Goal: Information Seeking & Learning: Compare options

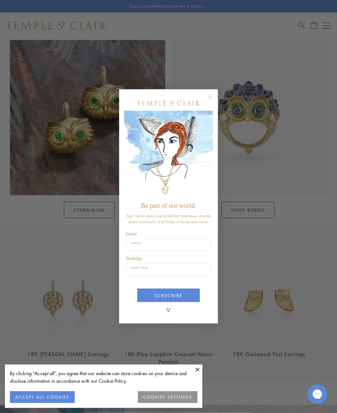
scroll to position [500, 0]
click at [212, 104] on button "Close dialog" at bounding box center [213, 100] width 8 height 8
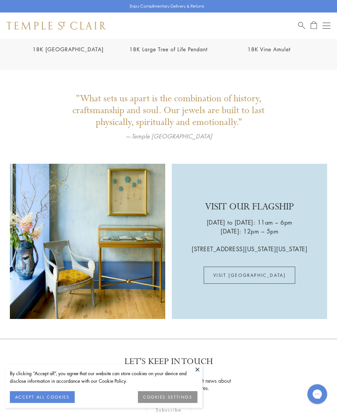
scroll to position [1199, 0]
click at [253, 267] on link "VISIT US" at bounding box center [250, 275] width 92 height 17
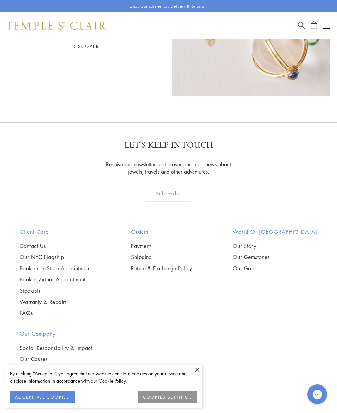
scroll to position [428, 0]
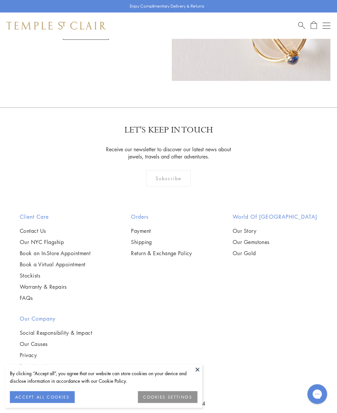
click at [65, 239] on link "Our NYC Flagship" at bounding box center [55, 242] width 71 height 7
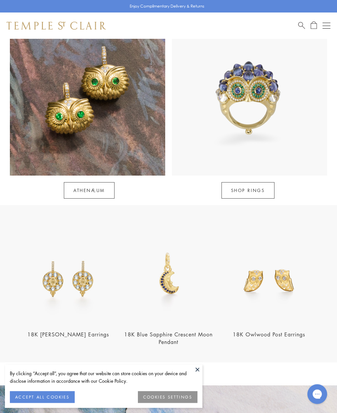
scroll to position [515, 0]
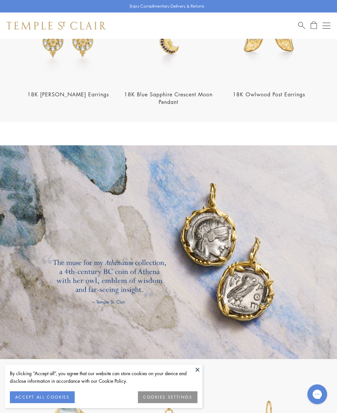
scroll to position [761, 0]
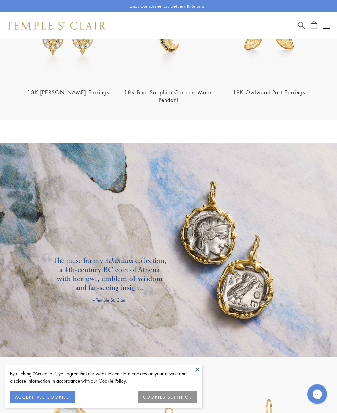
click at [197, 375] on button at bounding box center [198, 370] width 10 height 10
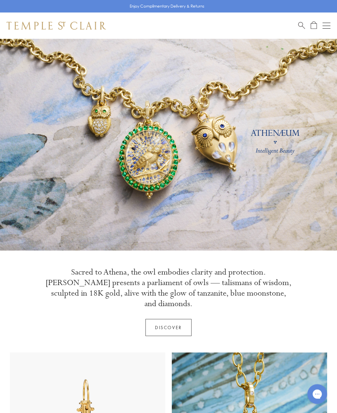
scroll to position [0, 0]
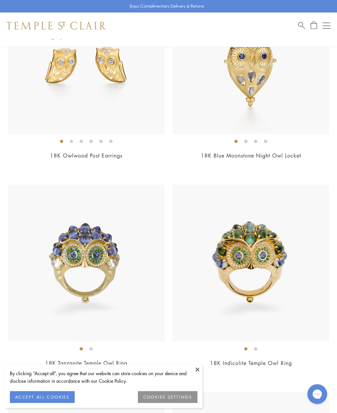
scroll to position [3251, 0]
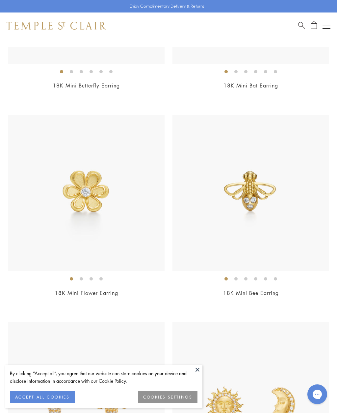
scroll to position [1041, 0]
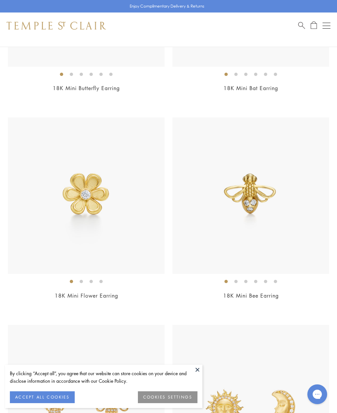
click at [95, 206] on img at bounding box center [86, 195] width 157 height 157
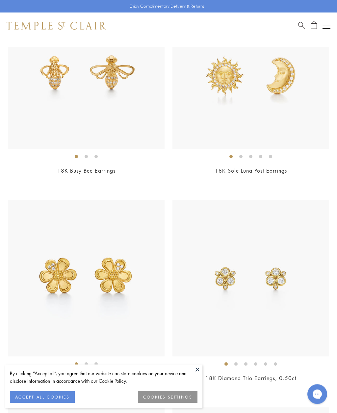
scroll to position [1378, 0]
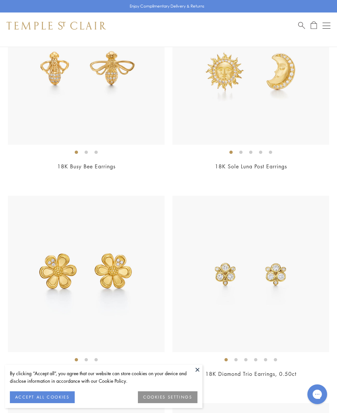
click at [260, 295] on img at bounding box center [250, 274] width 157 height 157
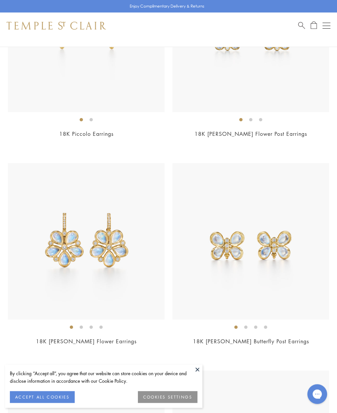
scroll to position [4526, 0]
click at [240, 251] on img at bounding box center [250, 241] width 157 height 157
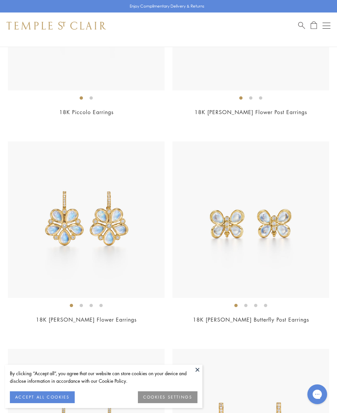
click at [104, 237] on img at bounding box center [86, 220] width 157 height 157
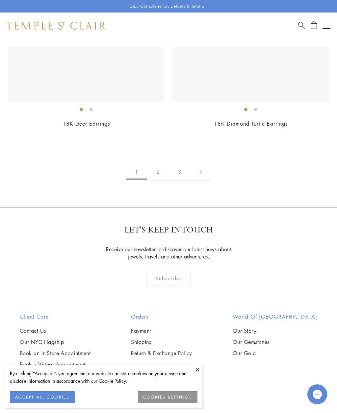
scroll to position [5333, 0]
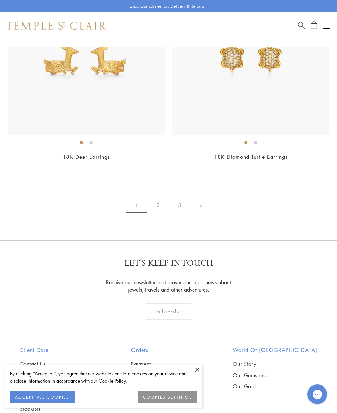
click at [160, 200] on link "2" at bounding box center [158, 205] width 22 height 18
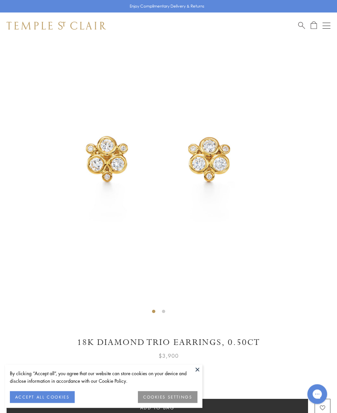
scroll to position [39, 0]
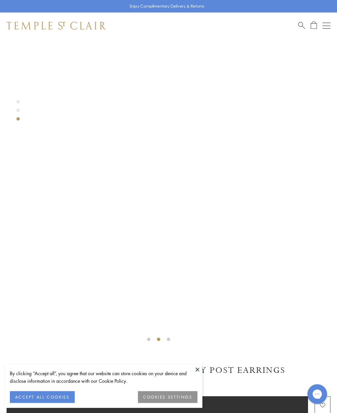
scroll to position [8, 0]
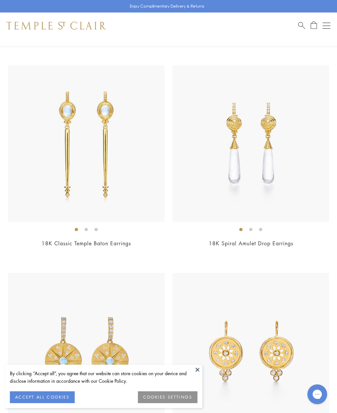
scroll to position [4001, 0]
